Goal: Find contact information

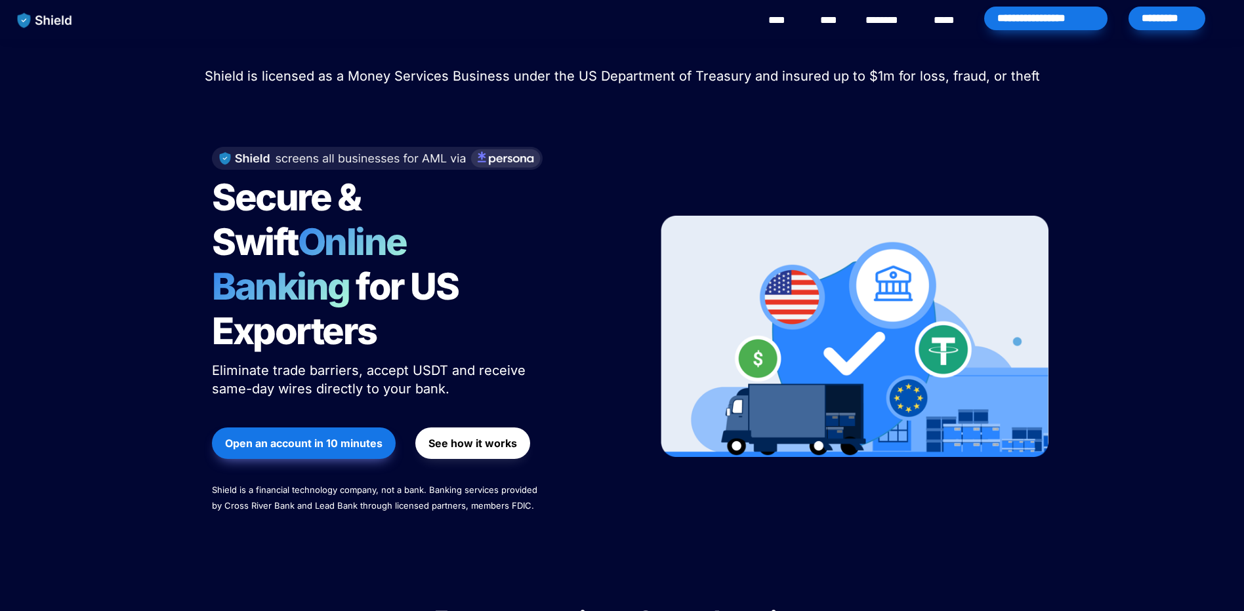
click at [873, 19] on link "********" at bounding box center [888, 20] width 47 height 16
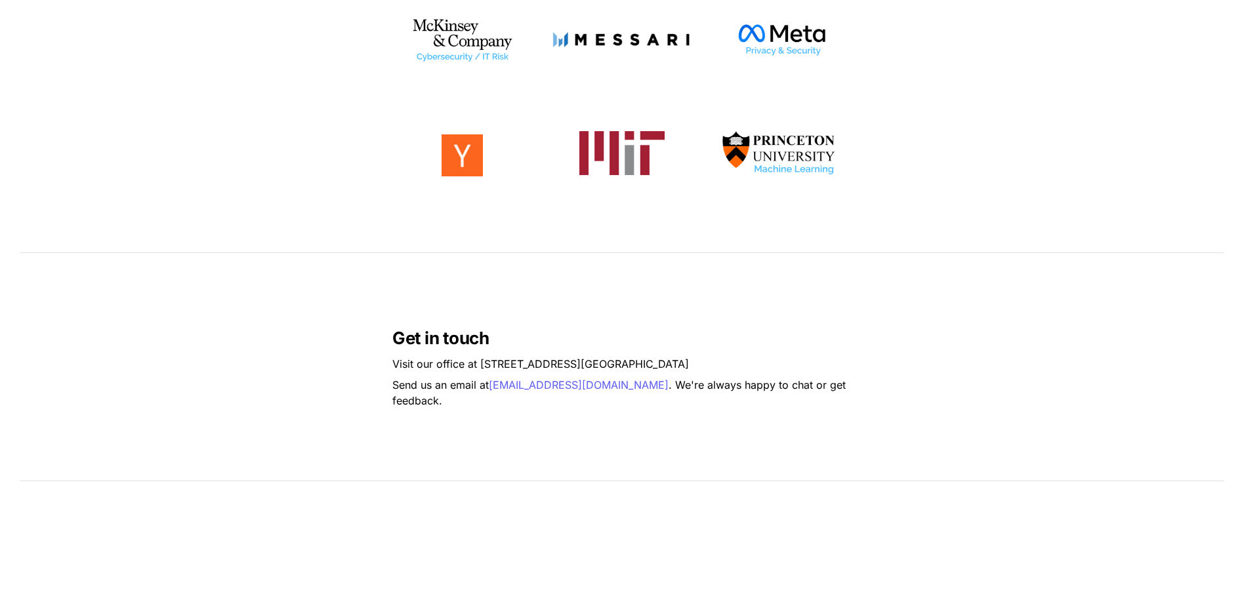
scroll to position [590, 0]
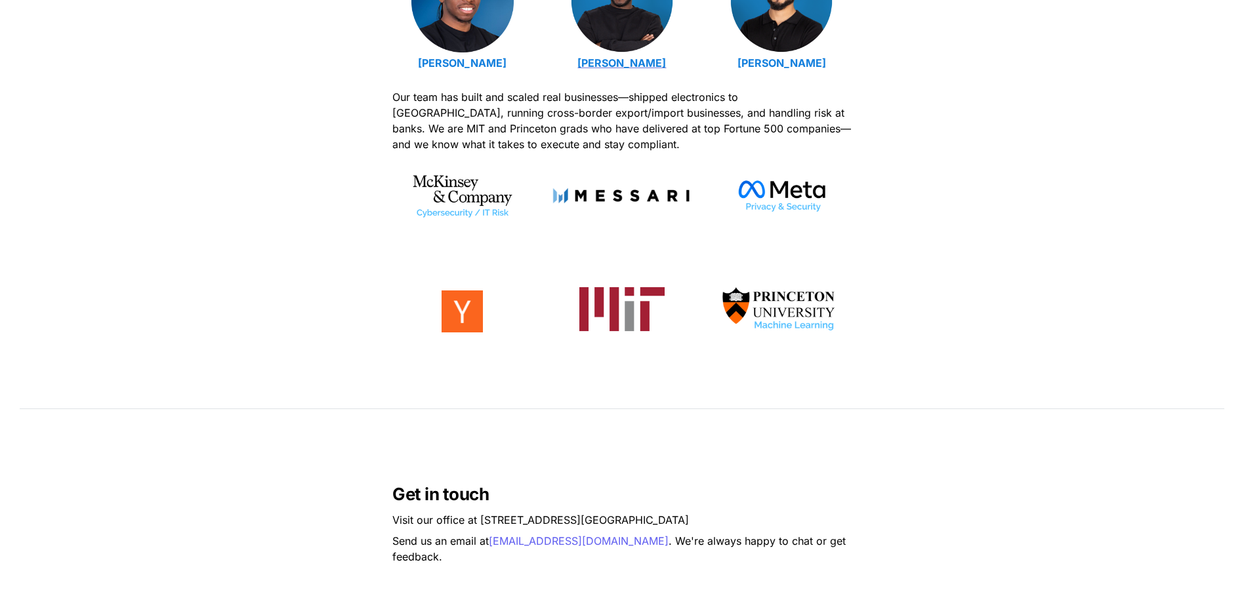
click at [618, 60] on strong "[PERSON_NAME]" at bounding box center [621, 62] width 89 height 13
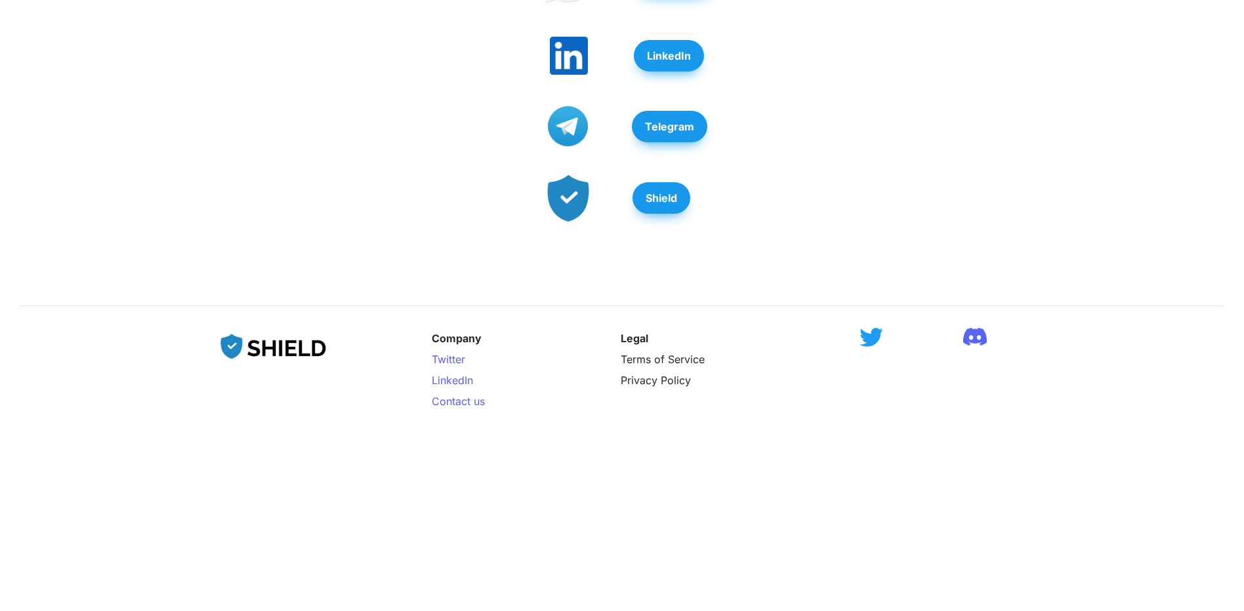
scroll to position [286, 0]
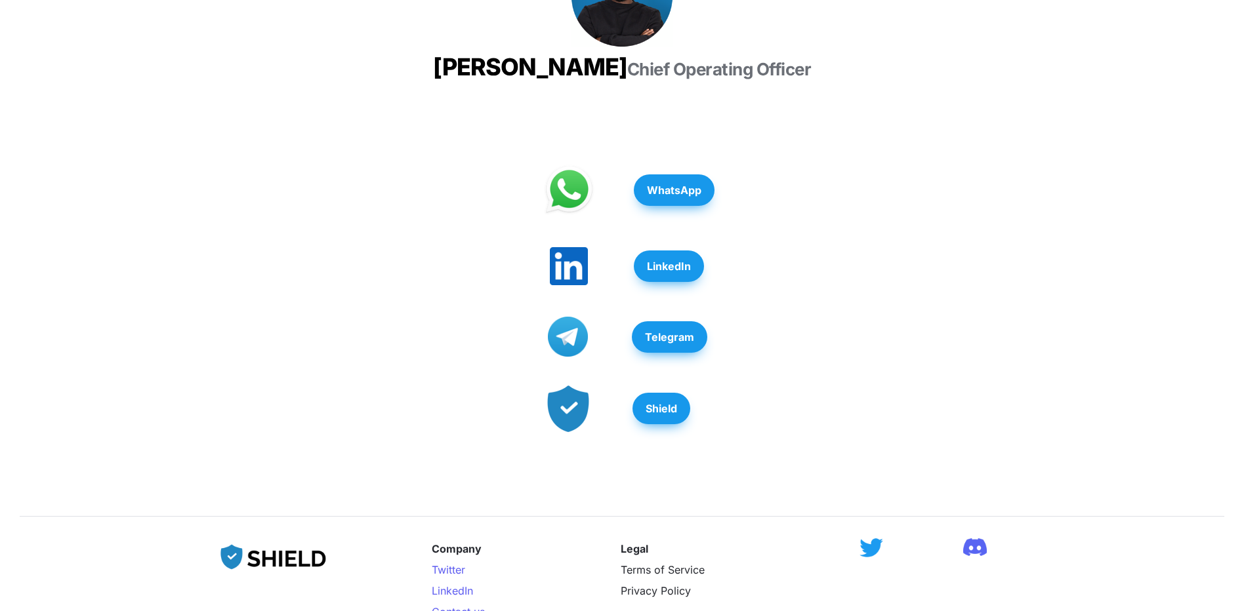
click at [670, 206] on button "WhatsApp" at bounding box center [674, 189] width 81 height 31
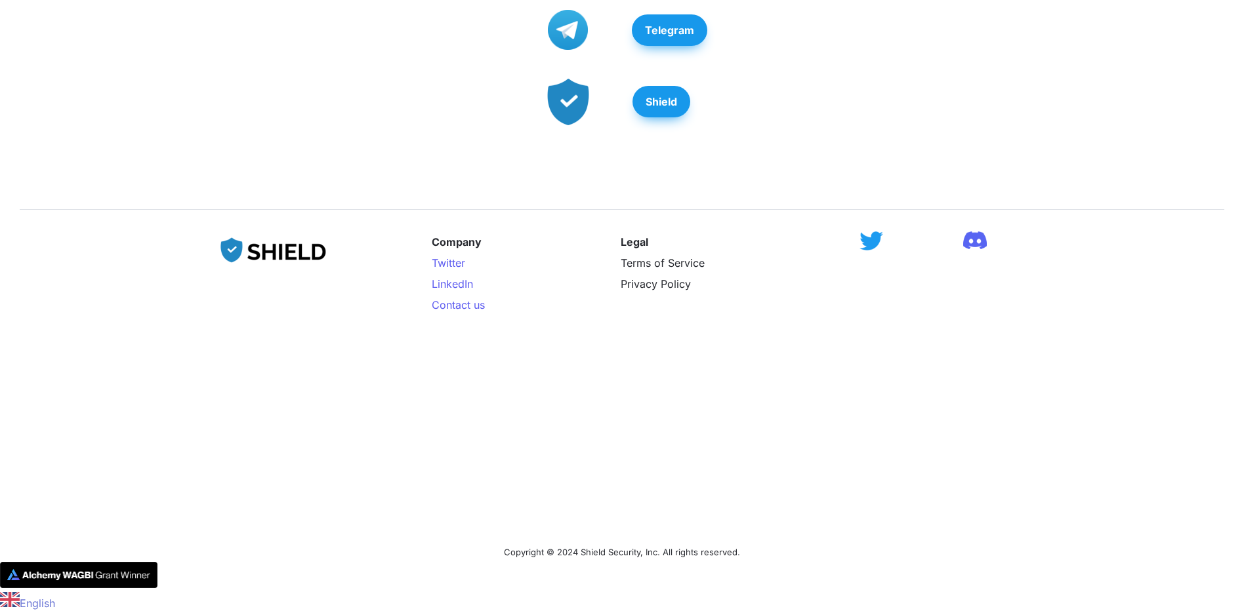
scroll to position [220, 0]
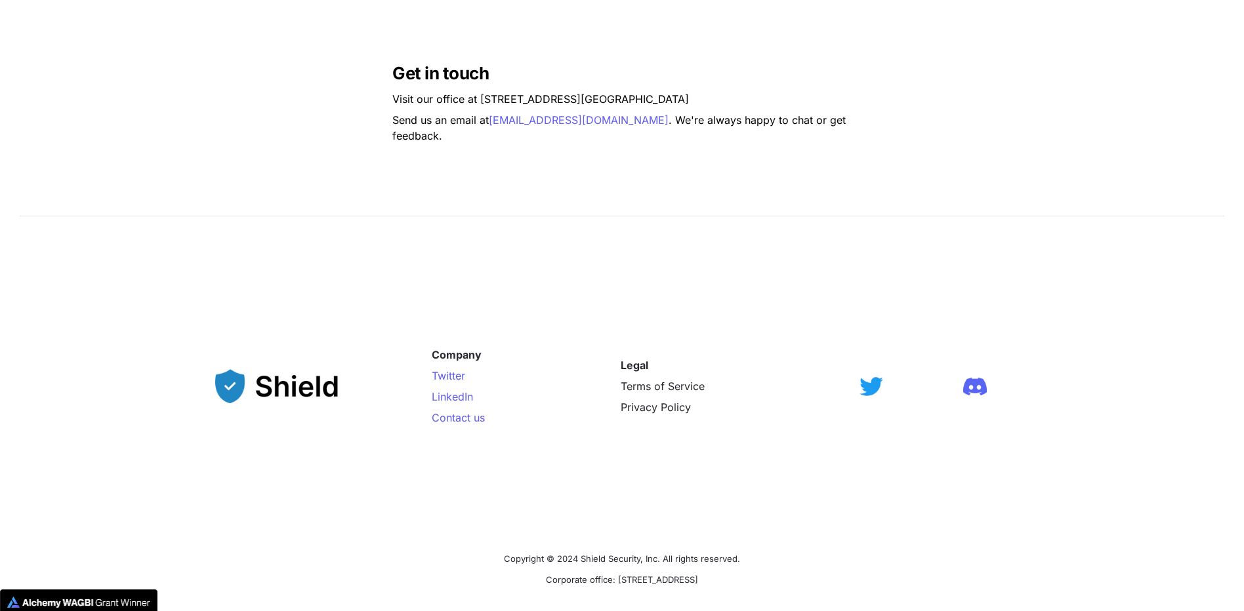
scroll to position [1039, 0]
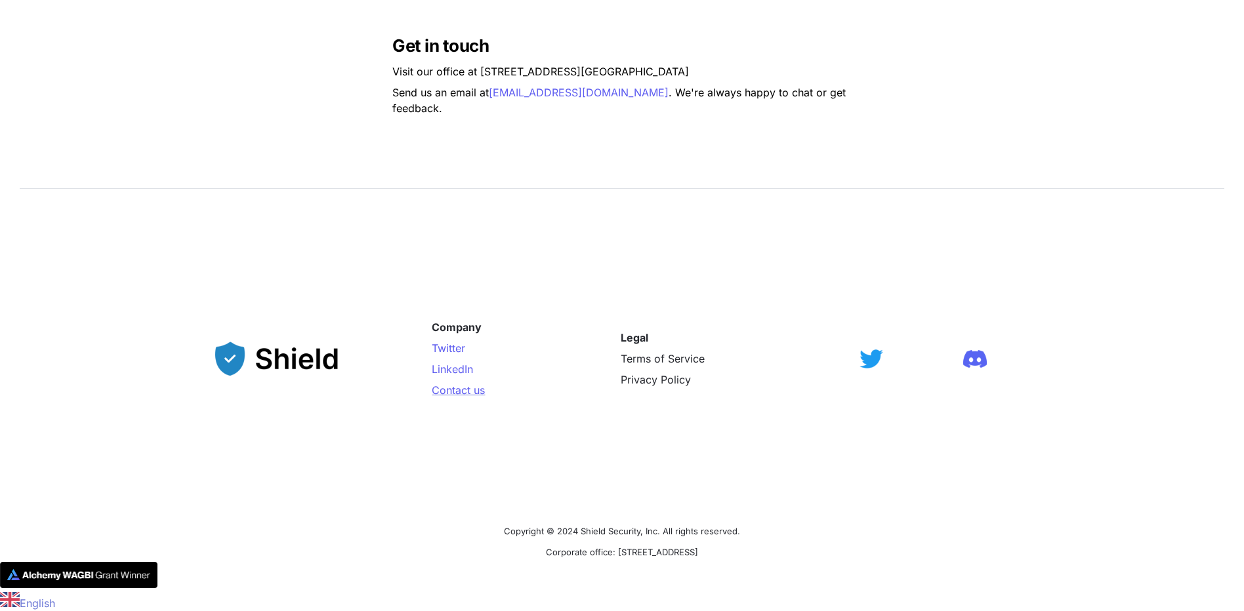
click at [454, 392] on span "Contact us" at bounding box center [458, 390] width 53 height 13
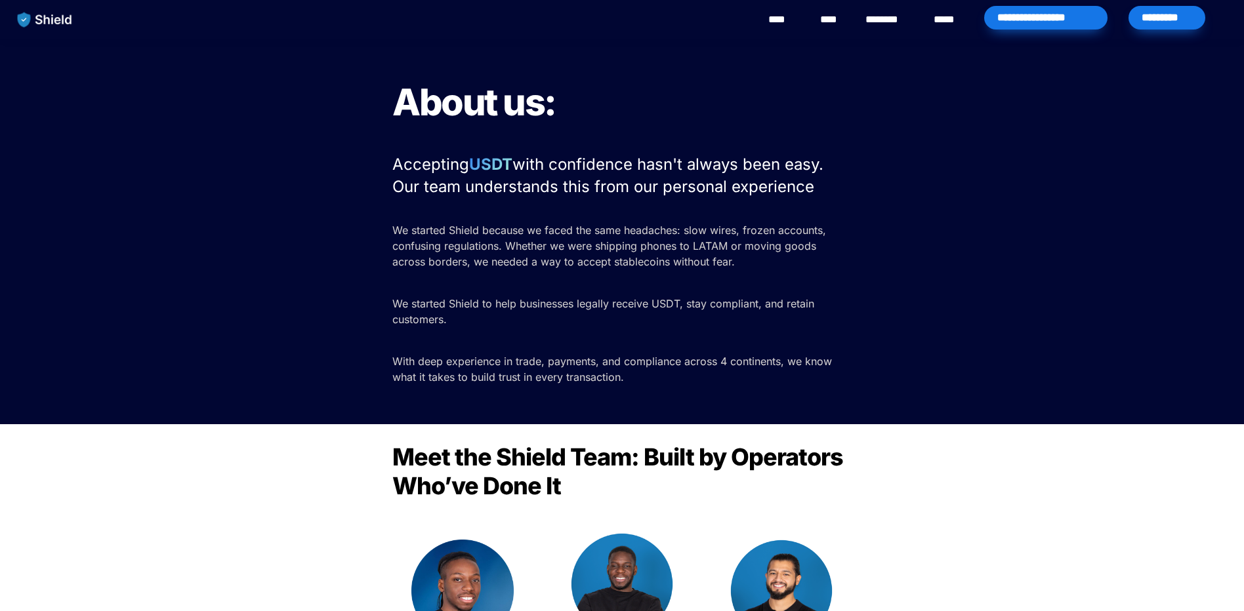
scroll to position [0, 0]
